Goal: Transaction & Acquisition: Purchase product/service

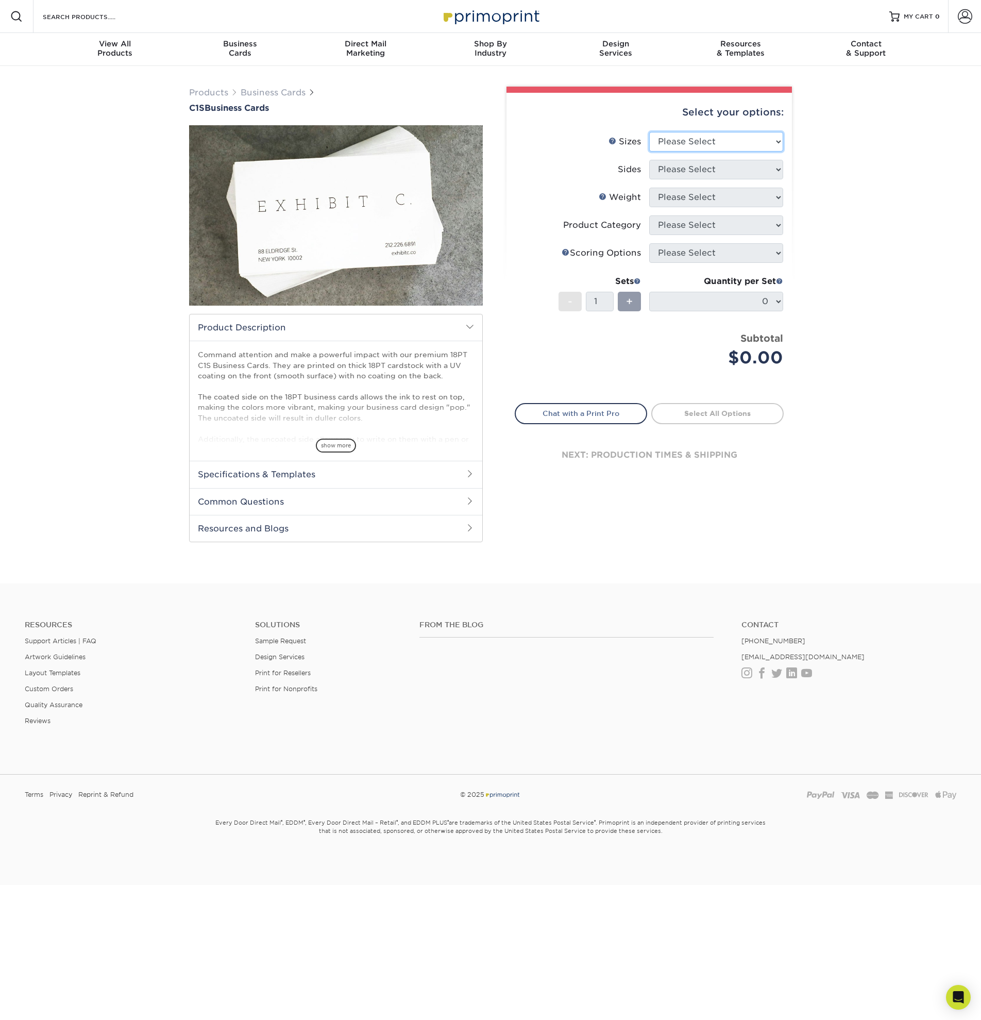
select select "2.00x3.50"
click at [649, 132] on select "Please Select 2" x 3.5" - Standard 2.125" x 3.375" - European 2.5" x 2.5" - Squ…" at bounding box center [716, 142] width 134 height 20
select select "32d3c223-f82c-492b-b915-ba065a00862f"
click at [649, 160] on select "Please Select Print Both Sides Print Front Only" at bounding box center [716, 170] width 134 height 20
select select "18PTC1S"
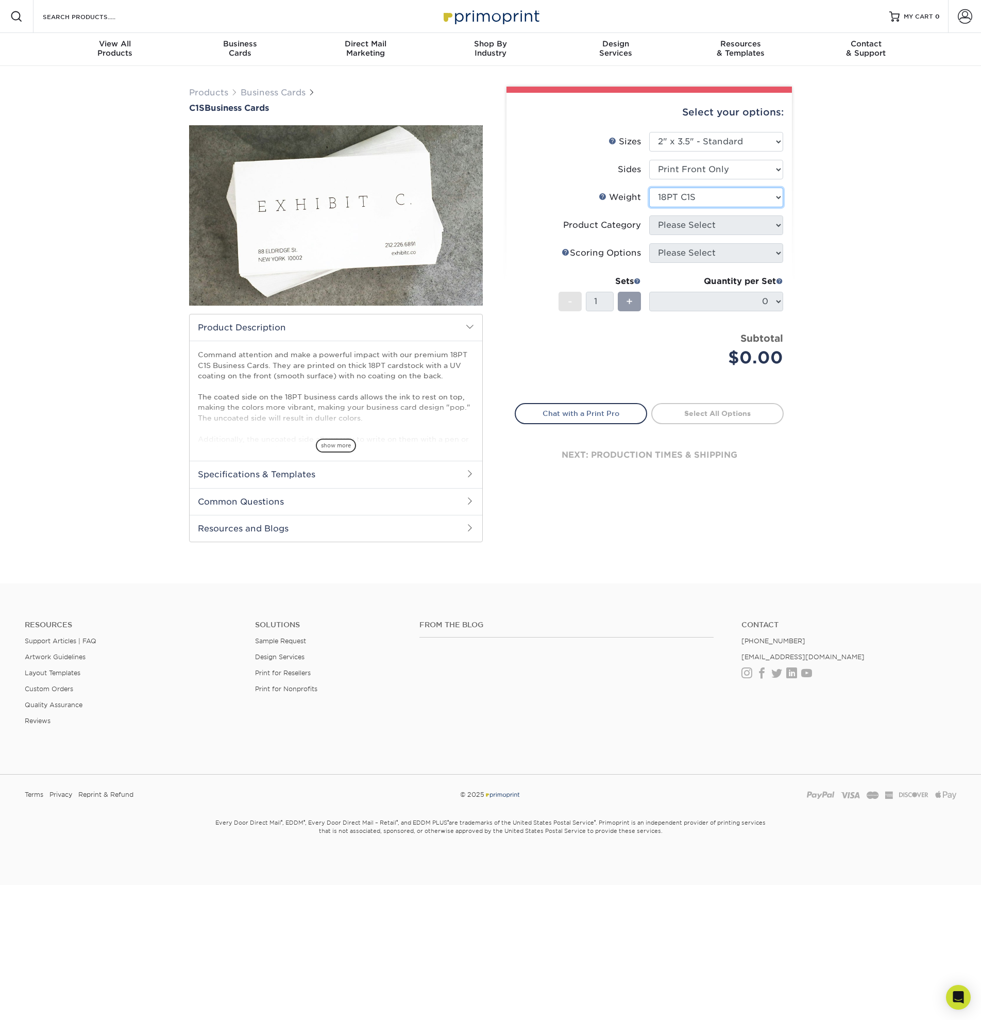
click at [649, 188] on select "Please Select 18PT C1S" at bounding box center [716, 198] width 134 height 20
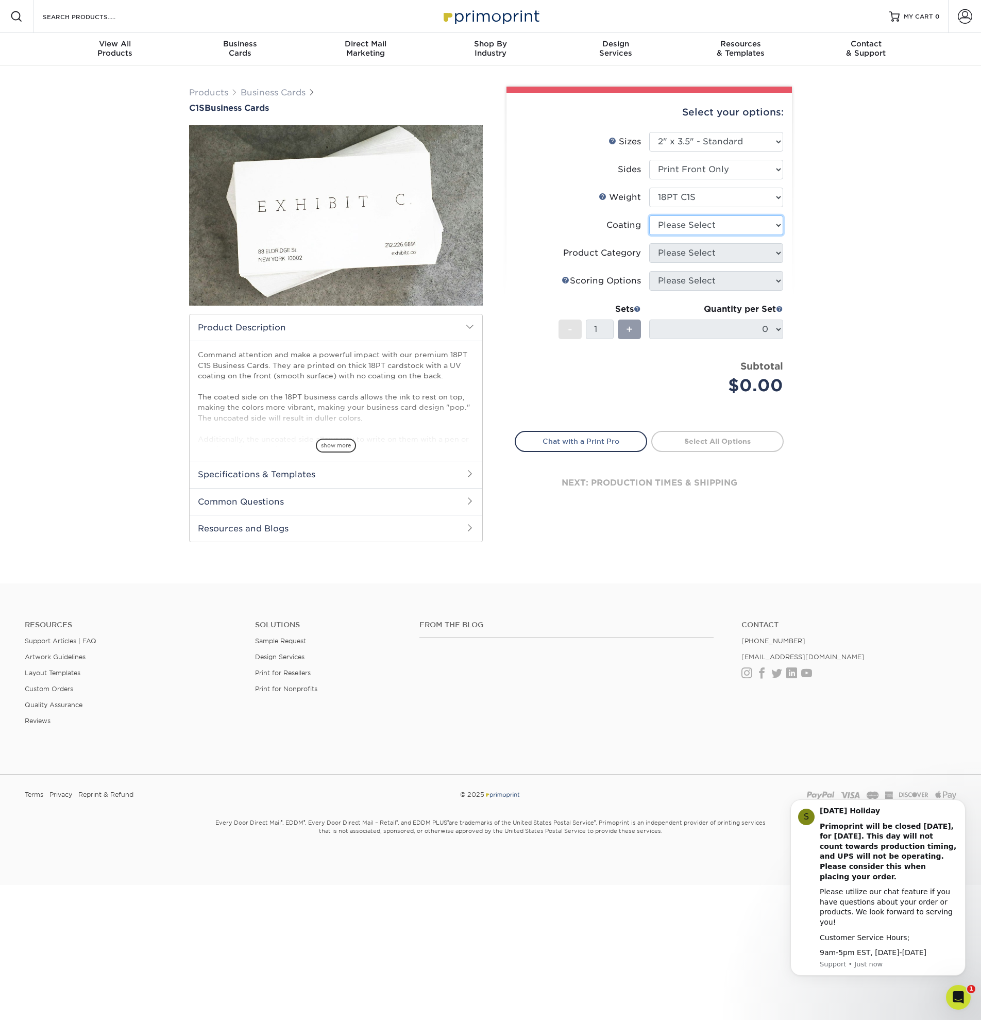
select select "3e7618de-abca-4bda-9f97-8b9129e913d8"
click at [649, 215] on select at bounding box center [716, 225] width 134 height 20
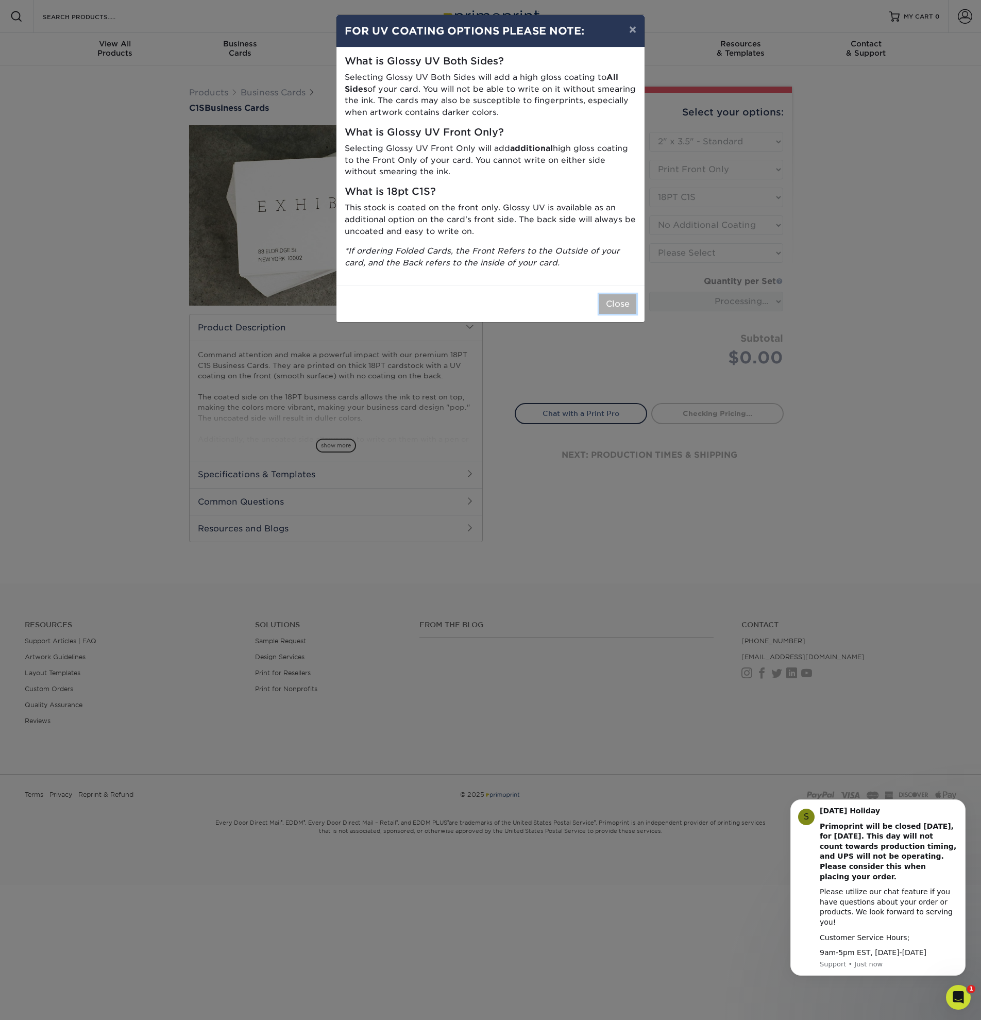
click at [610, 308] on button "Close" at bounding box center [617, 304] width 37 height 20
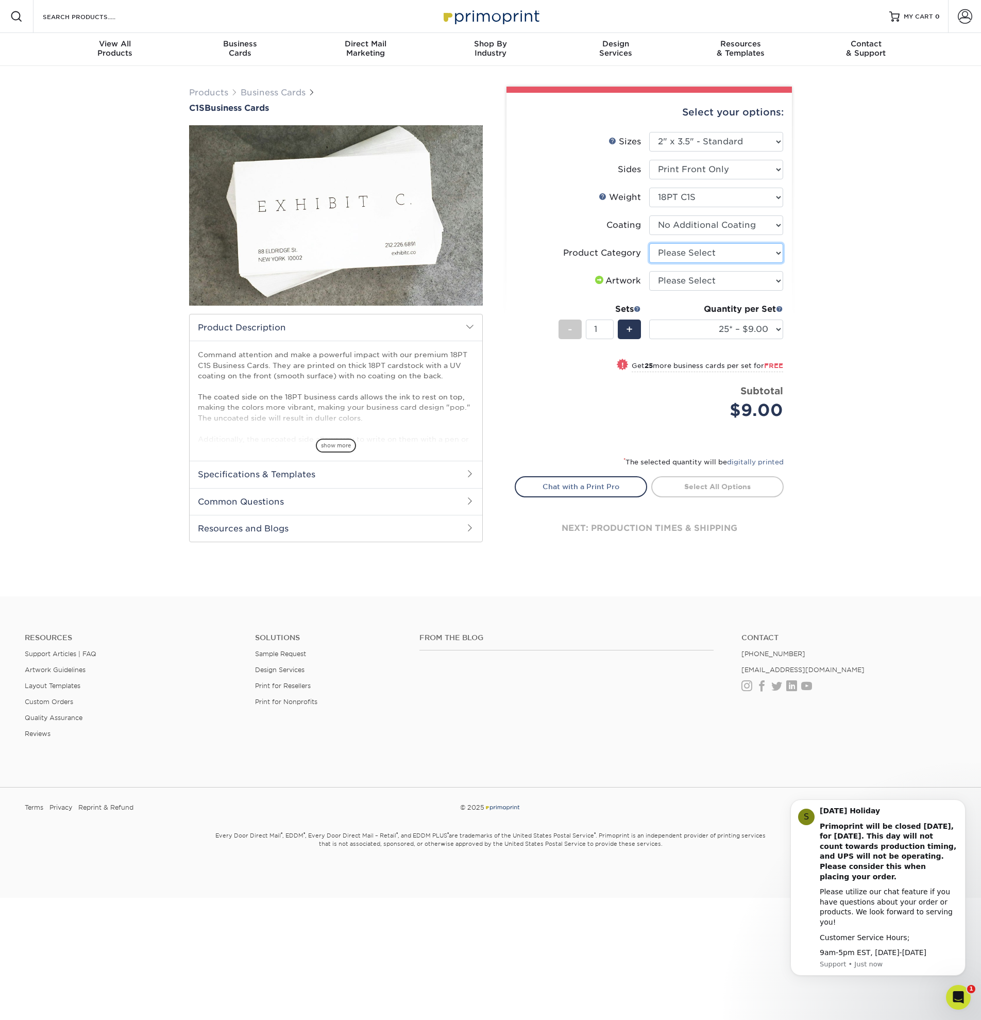
select select "3b5148f1-0588-4f88-a218-97bcfdce65c1"
click at [649, 243] on select "Please Select Business Cards" at bounding box center [716, 253] width 134 height 20
click at [649, 320] on select "25* – $9.00 50* – $9.00 75* – $9.00 100* – $9.00 250* – $19.00 500 – $37.00 100…" at bounding box center [716, 330] width 134 height 20
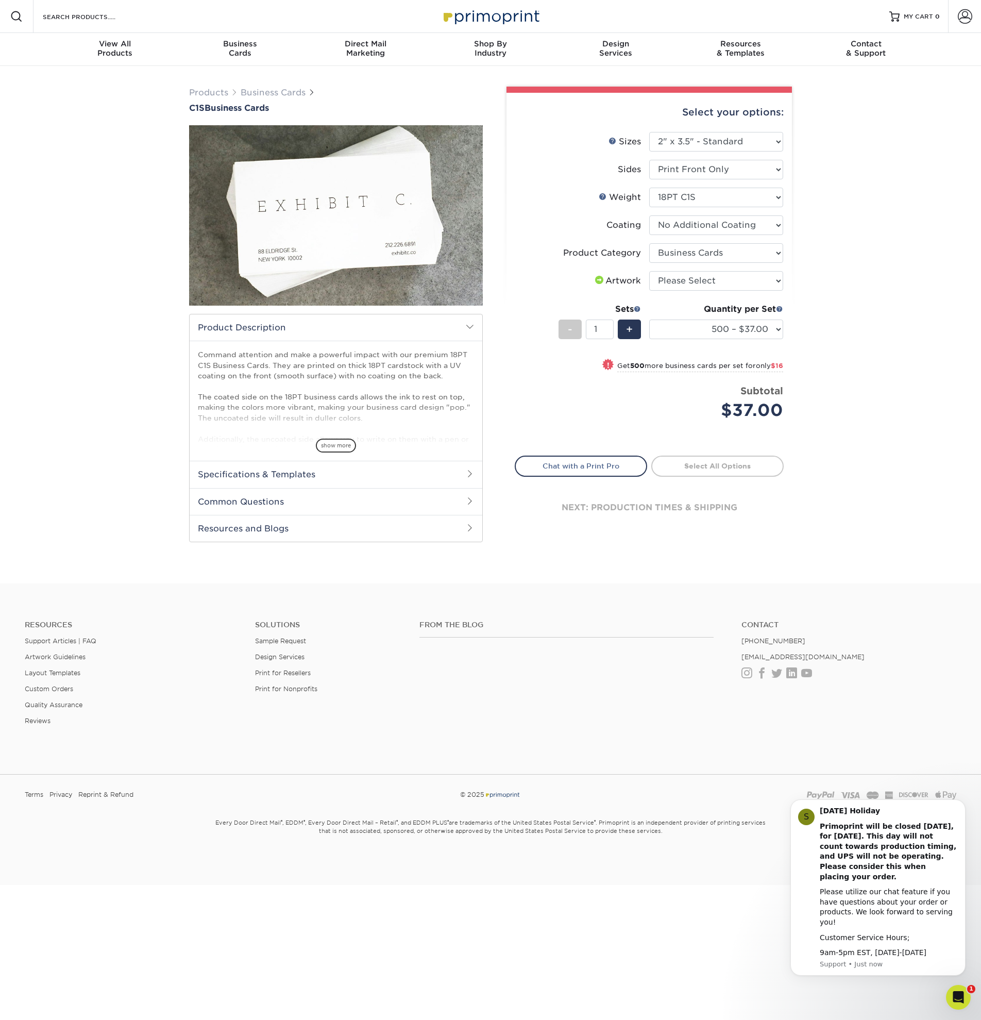
drag, startPoint x: 823, startPoint y: 328, endPoint x: 850, endPoint y: 453, distance: 127.8
click at [848, 445] on div "Products Business Cards C1S Business Cards" at bounding box center [490, 324] width 981 height 517
click at [851, 456] on div "Products Business Cards C1S Business Cards" at bounding box center [490, 324] width 981 height 517
click at [760, 329] on select "25* – $9.00 50* – $9.00 75* – $9.00 100* – $9.00 250* – $19.00 500 – $37.00 100…" at bounding box center [716, 330] width 134 height 20
select select "1000 – $53.00"
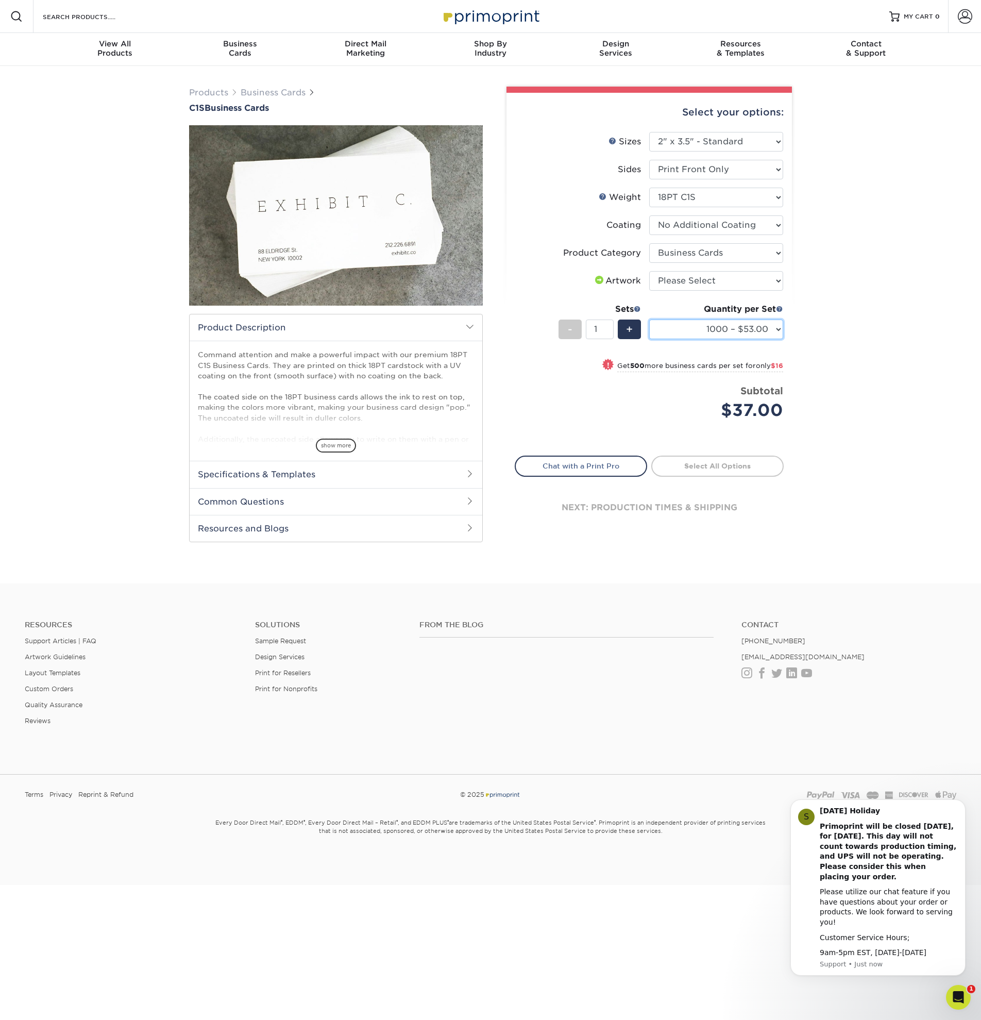
click at [649, 320] on select "25* – $9.00 50* – $9.00 75* – $9.00 100* – $9.00 250* – $19.00 500 – $37.00 100…" at bounding box center [716, 330] width 134 height 20
drag, startPoint x: 830, startPoint y: 298, endPoint x: 842, endPoint y: 482, distance: 183.9
click at [842, 481] on div "Products Business Cards C1S Business Cards" at bounding box center [490, 324] width 981 height 517
click at [842, 482] on div "Products Business Cards C1S Business Cards" at bounding box center [490, 324] width 981 height 517
drag, startPoint x: 842, startPoint y: 482, endPoint x: 827, endPoint y: 253, distance: 229.8
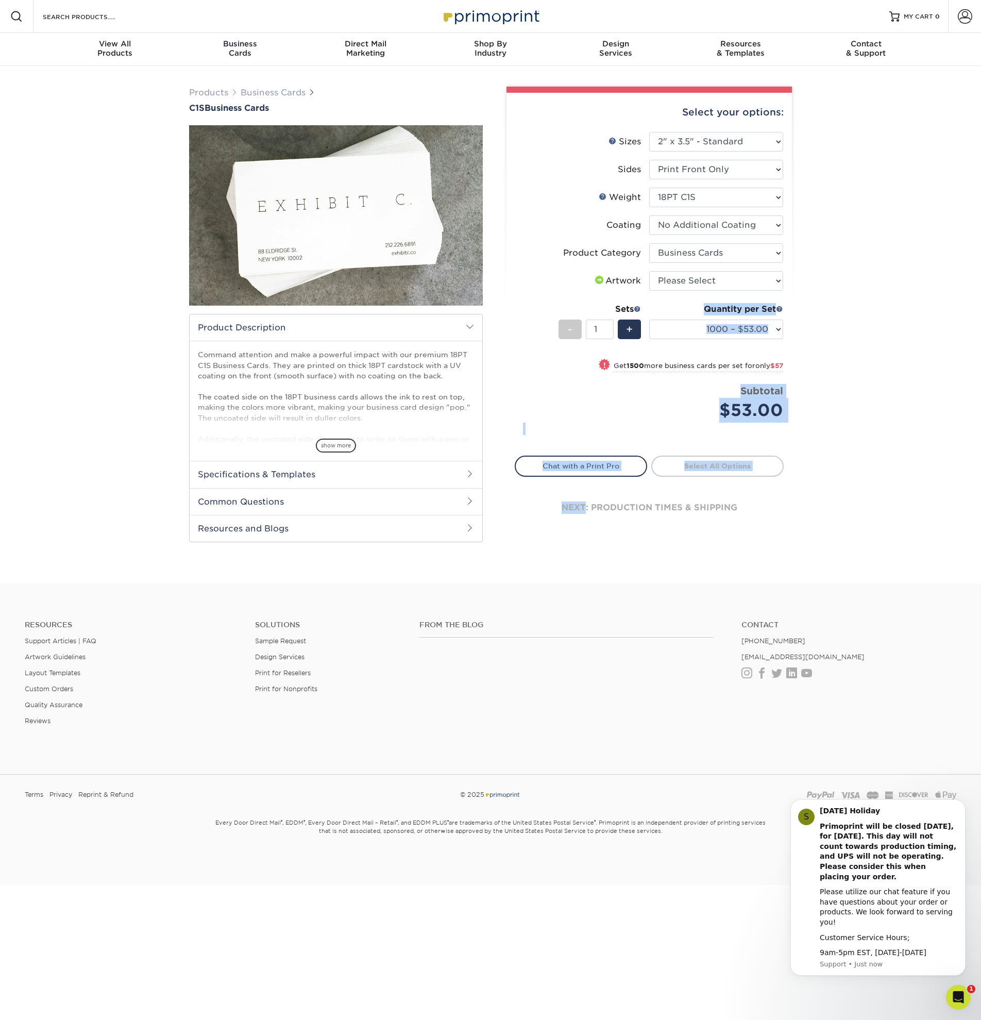
click at [827, 265] on div "Products Business Cards C1S Business Cards" at bounding box center [490, 324] width 981 height 517
click at [827, 248] on div "Products Business Cards C1S Business Cards" at bounding box center [490, 324] width 981 height 517
click at [826, 352] on div "Products Business Cards C1S Business Cards" at bounding box center [490, 324] width 981 height 517
click at [358, 228] on img at bounding box center [336, 216] width 294 height 294
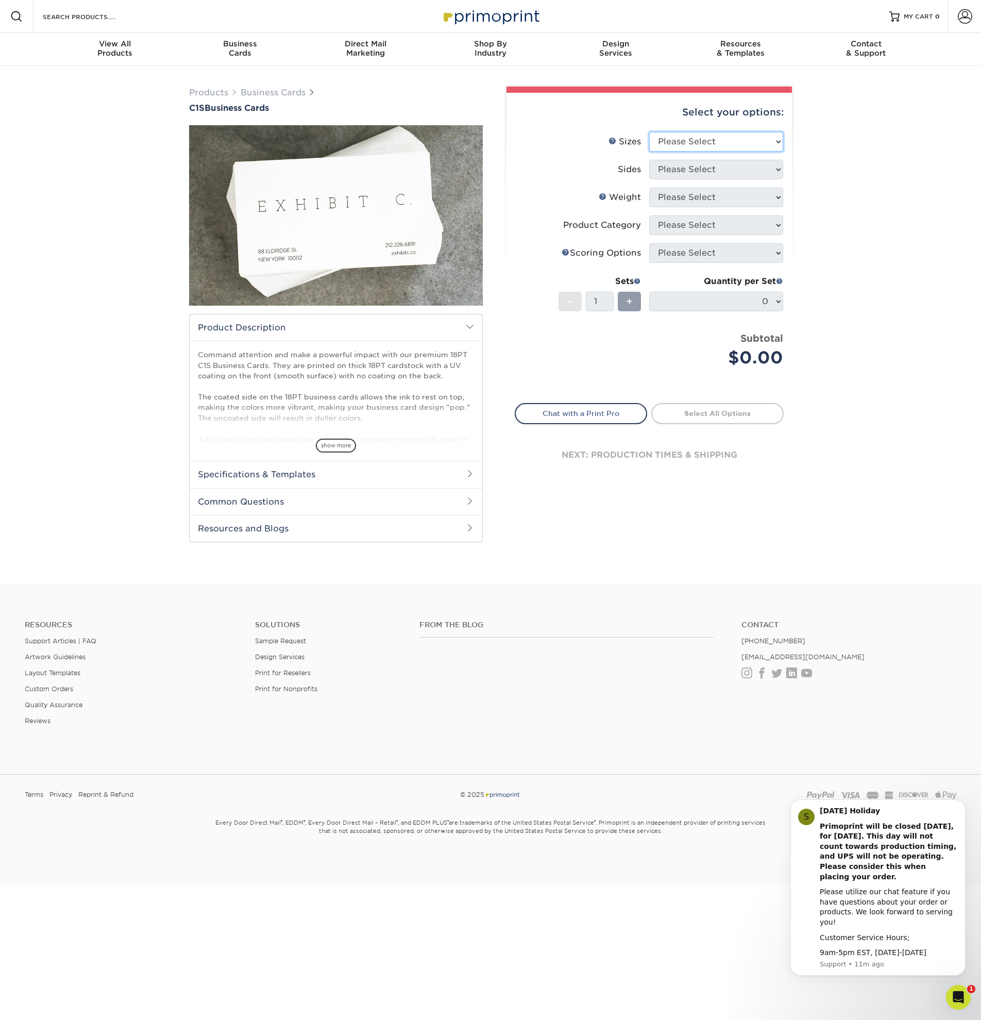
select select "2.00x3.50"
click at [649, 132] on select "Please Select 2" x 3.5" - Standard 2.125" x 3.375" - European 2.5" x 2.5" - Squ…" at bounding box center [716, 142] width 134 height 20
drag, startPoint x: 828, startPoint y: 123, endPoint x: 866, endPoint y: 351, distance: 231.6
click at [864, 346] on div "Products Business Cards C1S Business Cards" at bounding box center [490, 324] width 981 height 517
click at [866, 351] on div "Products Business Cards C1S Business Cards" at bounding box center [490, 324] width 981 height 517
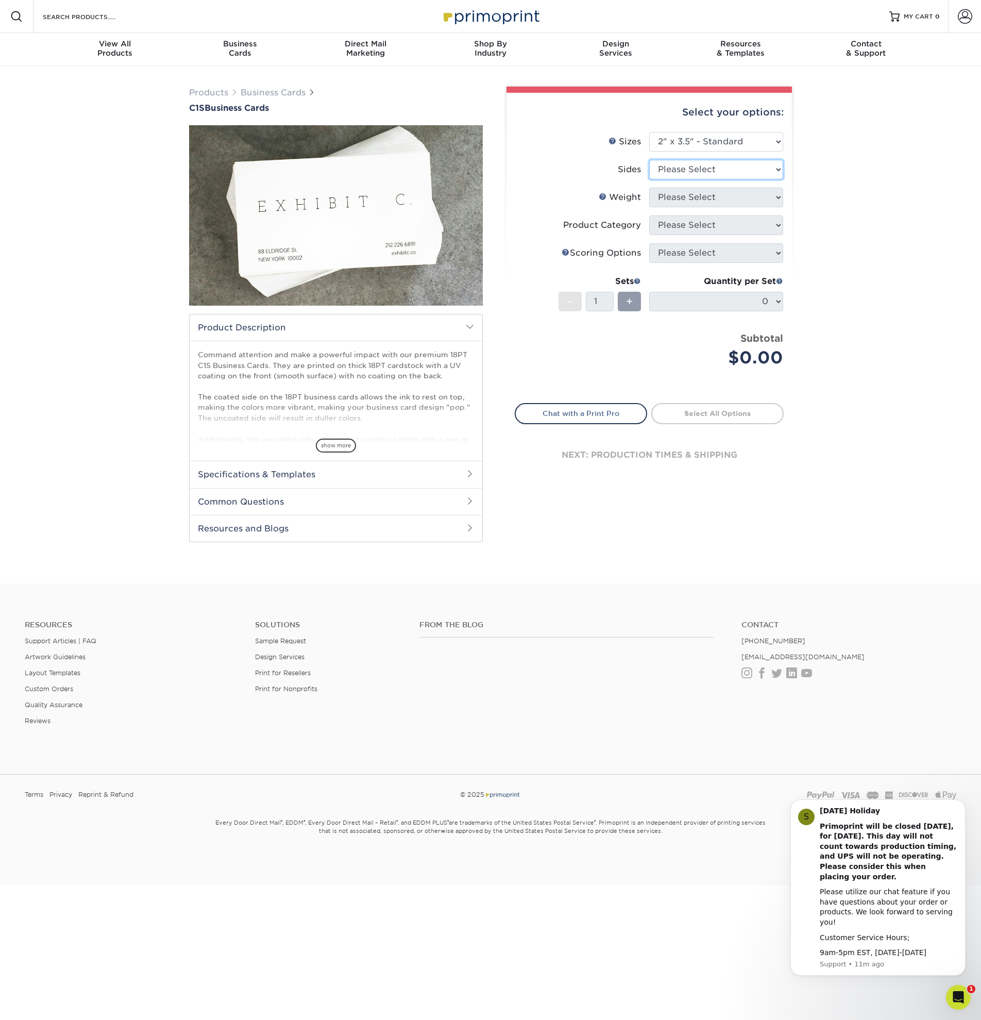
select select "32d3c223-f82c-492b-b915-ba065a00862f"
click at [649, 160] on select "Please Select Print Both Sides Print Front Only" at bounding box center [716, 170] width 134 height 20
click at [912, 214] on div "Products Business Cards C1S Business Cards" at bounding box center [490, 324] width 981 height 517
select select "18PTC1S"
click at [649, 188] on select "Please Select 18PT C1S" at bounding box center [716, 198] width 134 height 20
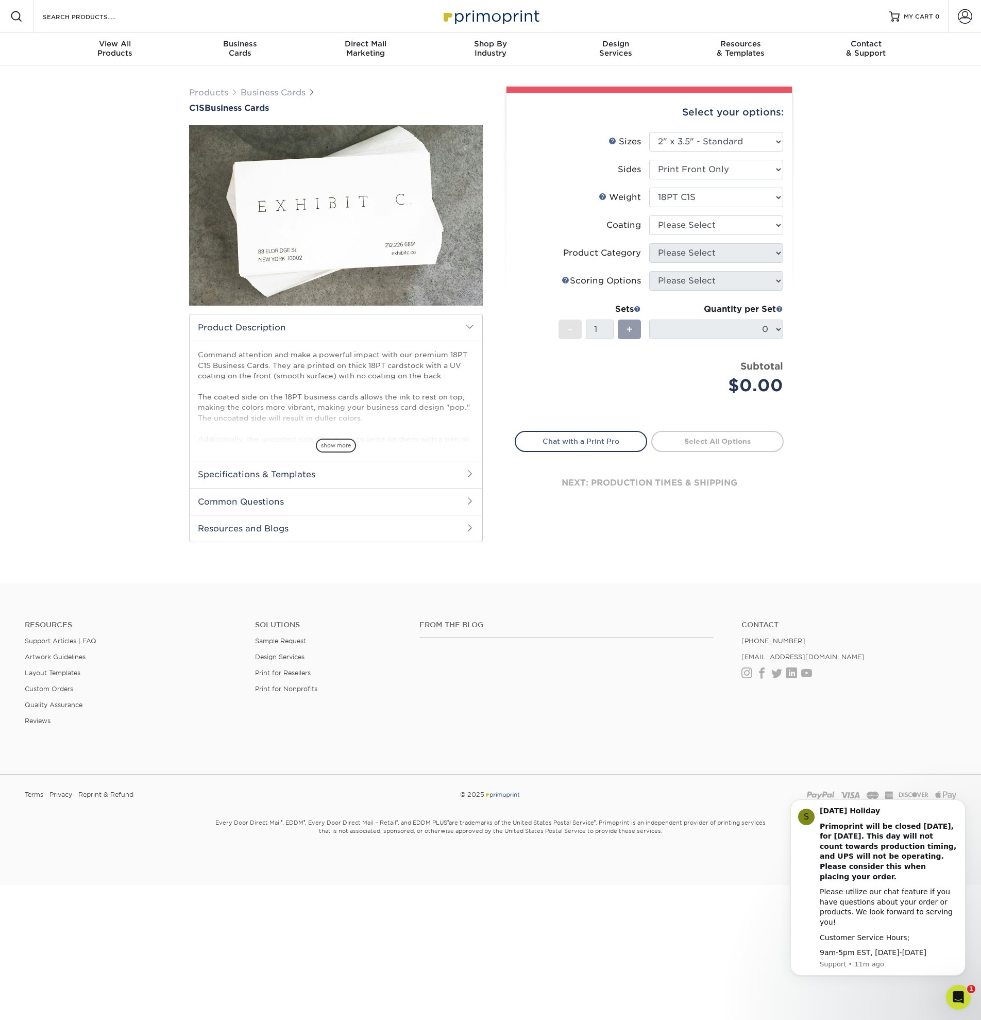
click at [823, 219] on div "Products Business Cards C1S Business Cards" at bounding box center [490, 324] width 981 height 517
select select "3e7618de-abca-4bda-9f97-8b9129e913d8"
click at [649, 215] on select at bounding box center [716, 225] width 134 height 20
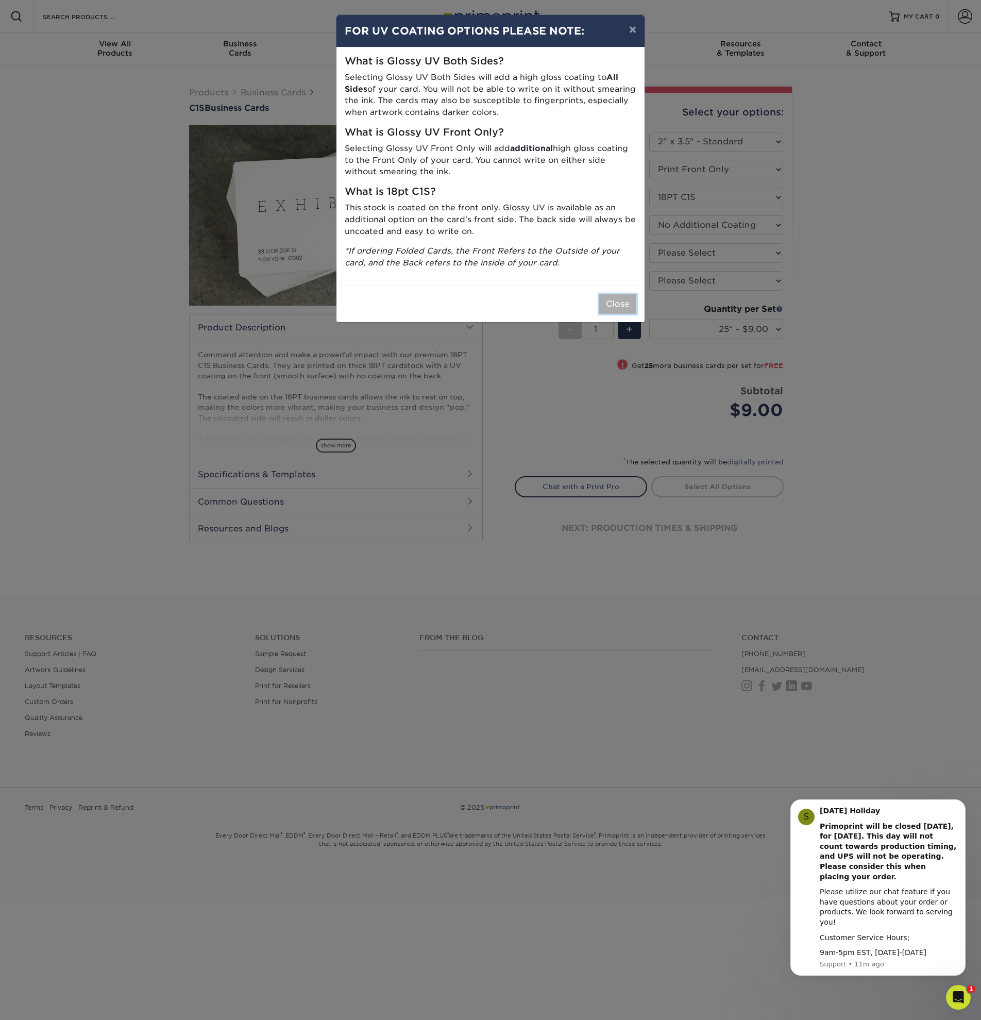
click at [617, 305] on button "Close" at bounding box center [617, 304] width 37 height 20
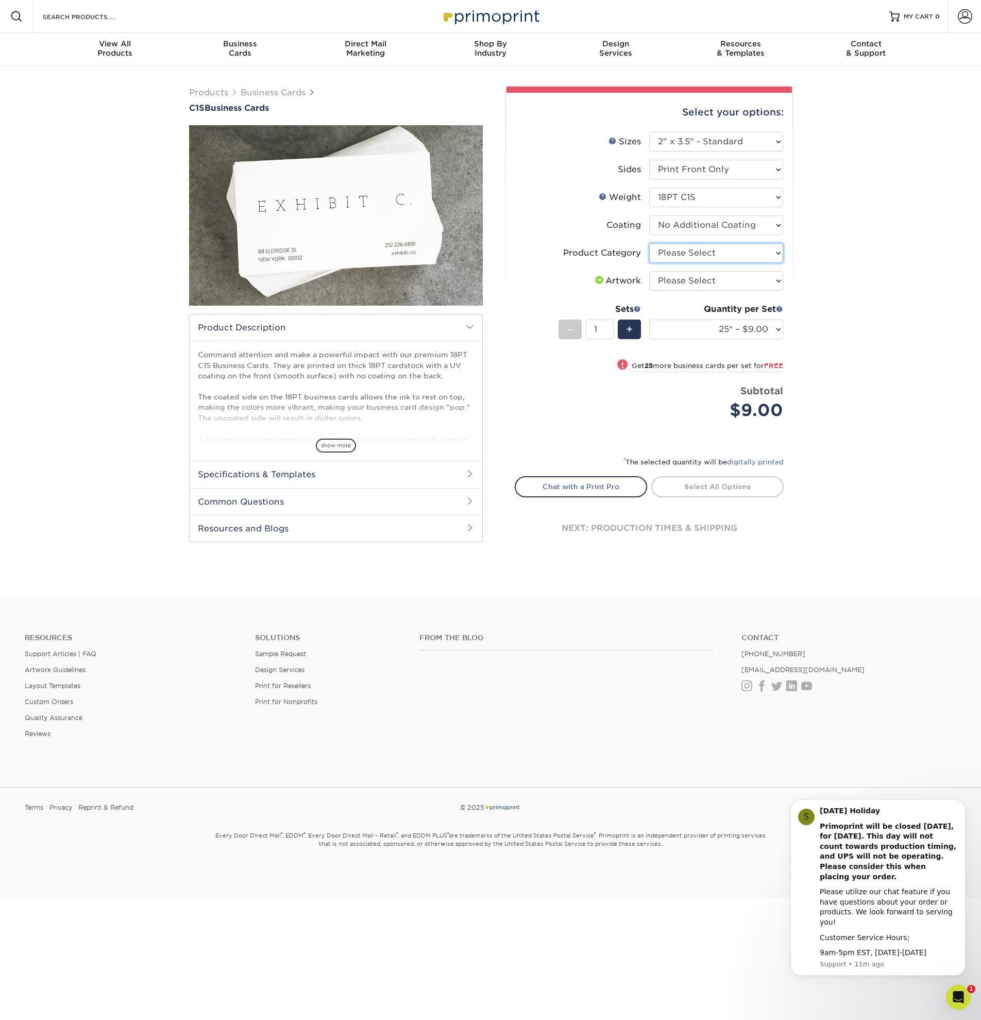
select select "3b5148f1-0588-4f88-a218-97bcfdce65c1"
click at [649, 243] on select "Please Select Business Cards" at bounding box center [716, 253] width 134 height 20
select select "upload"
click at [649, 271] on select "Please Select I will upload files I need a design - $100" at bounding box center [716, 281] width 134 height 20
drag, startPoint x: 876, startPoint y: 438, endPoint x: 880, endPoint y: 487, distance: 48.6
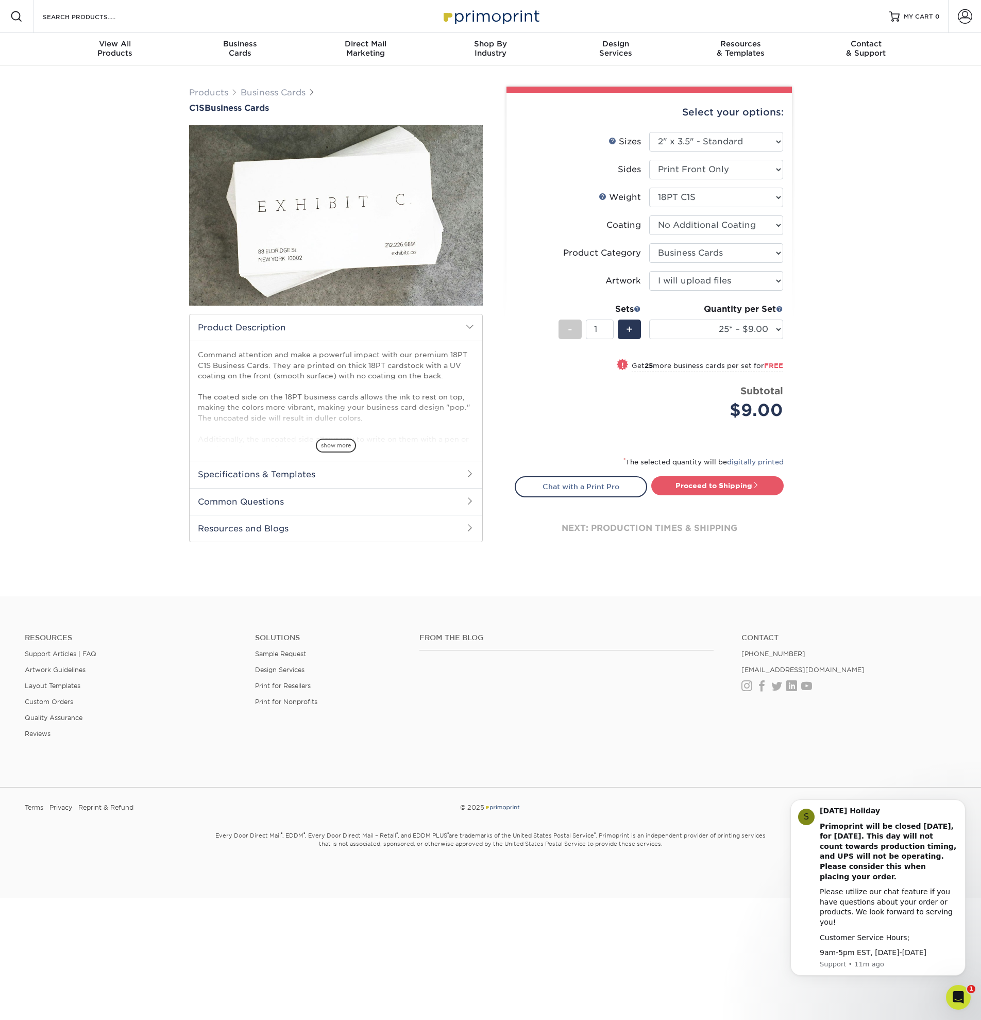
click at [880, 486] on div "Products Business Cards C1S Business Cards" at bounding box center [490, 331] width 981 height 530
click at [880, 487] on div "Products Business Cards C1S Business Cards" at bounding box center [490, 331] width 981 height 530
click at [842, 388] on div "Products Business Cards C1S Business Cards" at bounding box center [490, 331] width 981 height 530
click at [778, 461] on link "digitally printed" at bounding box center [755, 462] width 57 height 8
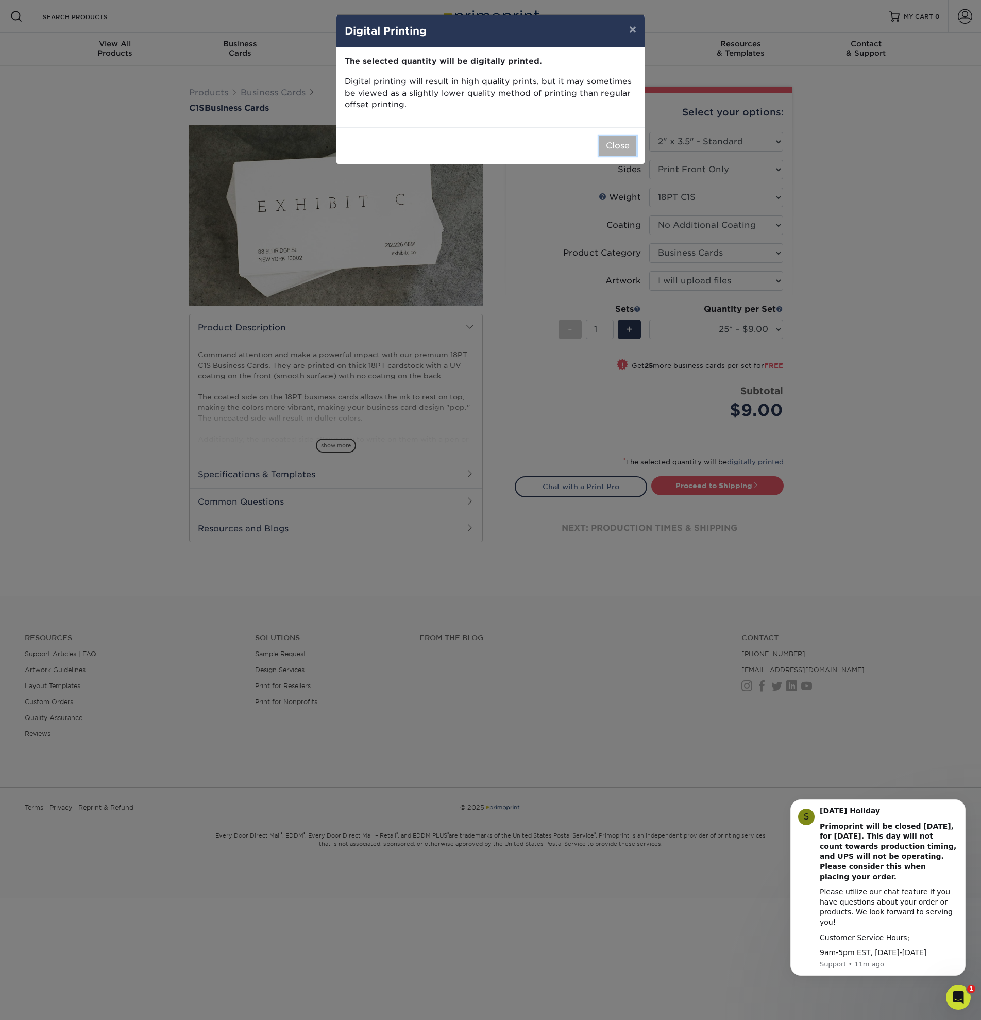
click at [625, 144] on button "Close" at bounding box center [617, 146] width 37 height 20
